Goal: Task Accomplishment & Management: Use online tool/utility

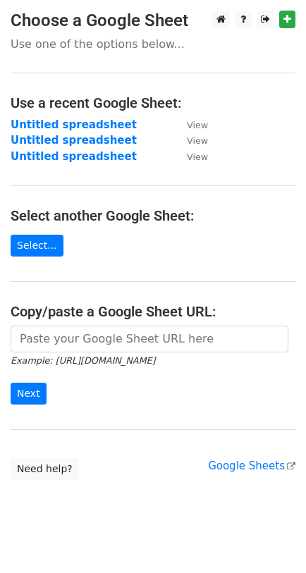
click at [34, 256] on link "Select..." at bounding box center [37, 246] width 53 height 22
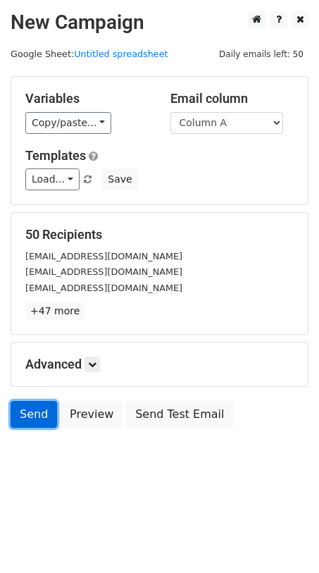
click at [32, 418] on link "Send" at bounding box center [34, 414] width 46 height 27
click at [29, 416] on link "Send" at bounding box center [34, 414] width 46 height 27
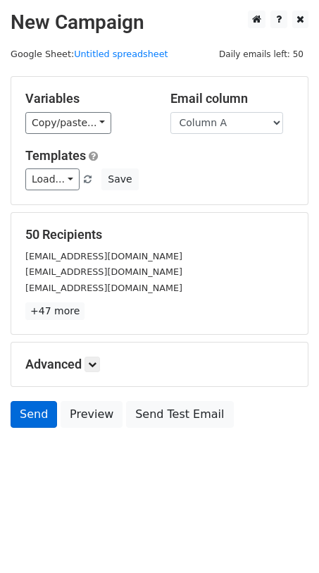
click at [36, 407] on link "Send" at bounding box center [34, 414] width 46 height 27
click at [27, 406] on link "Send" at bounding box center [34, 414] width 46 height 27
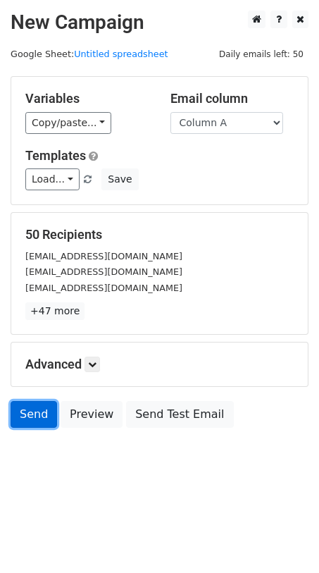
click at [27, 406] on link "Send" at bounding box center [34, 414] width 46 height 27
click at [47, 418] on link "Send" at bounding box center [34, 414] width 46 height 27
